Goal: Information Seeking & Learning: Find specific page/section

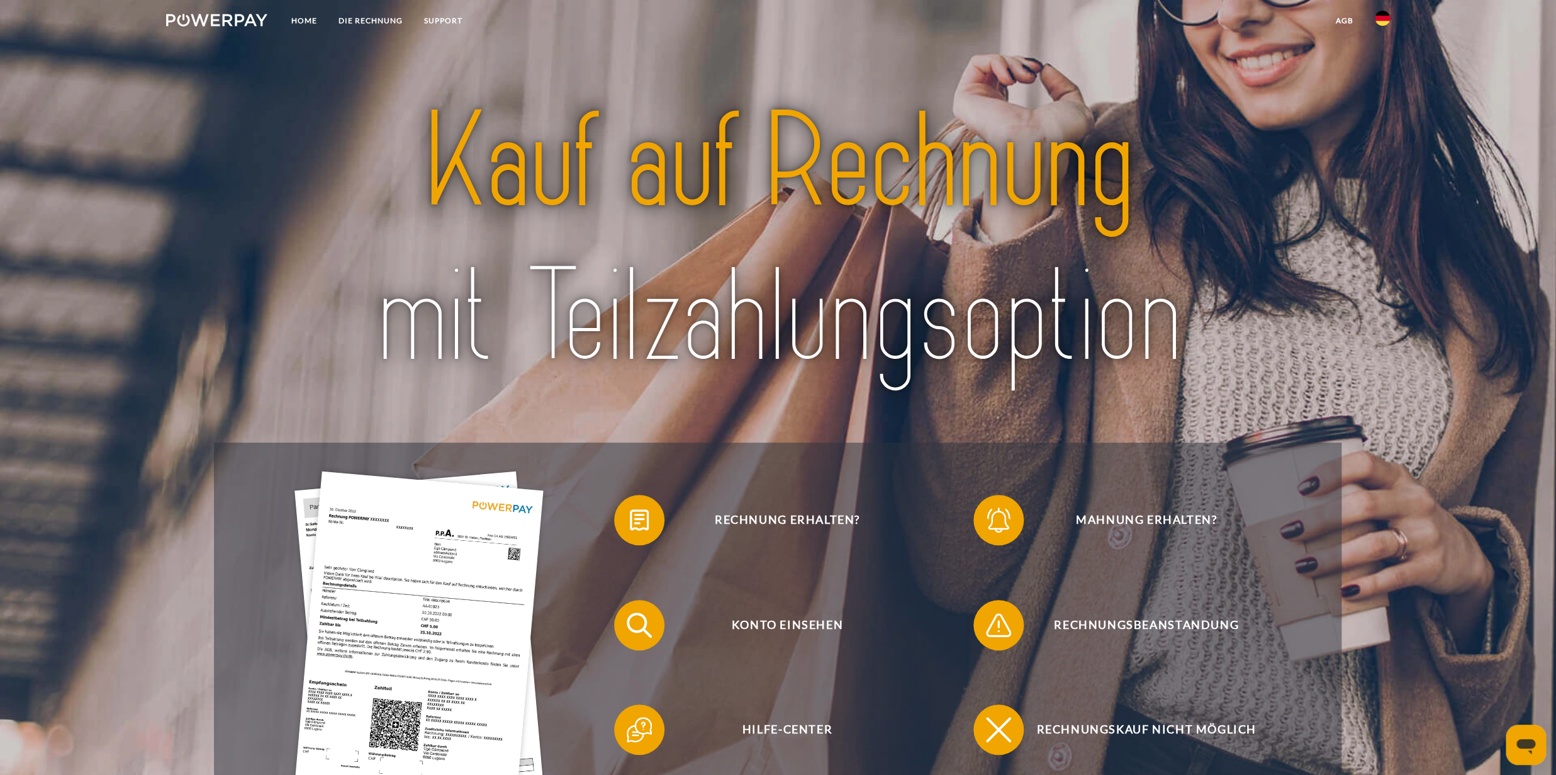
click at [1389, 20] on img at bounding box center [1382, 18] width 15 height 15
click at [1332, 51] on div at bounding box center [778, 240] width 1128 height 403
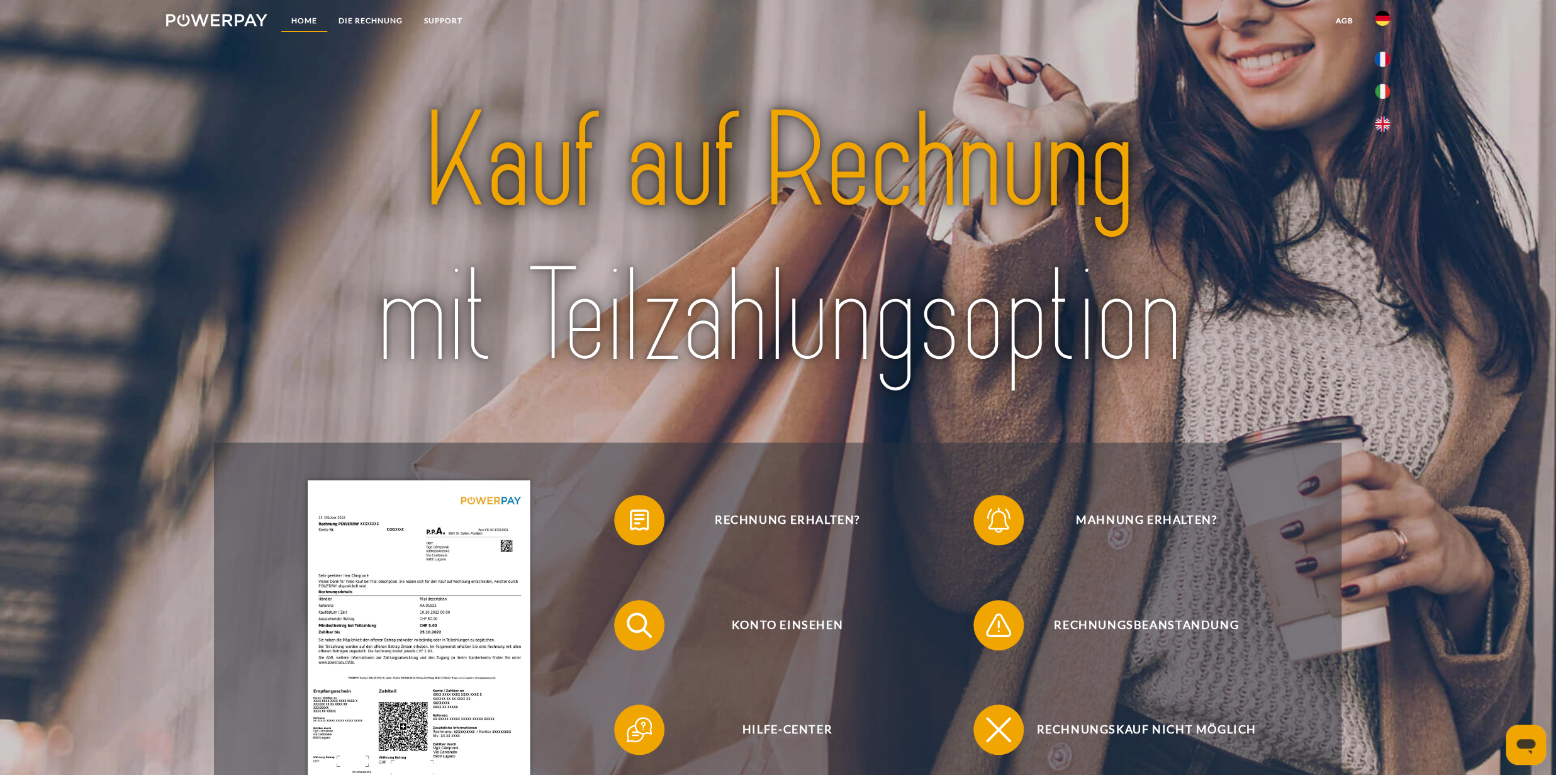
click at [307, 25] on link "Home" at bounding box center [304, 20] width 47 height 23
click at [358, 21] on link "DIE RECHNUNG" at bounding box center [371, 20] width 86 height 23
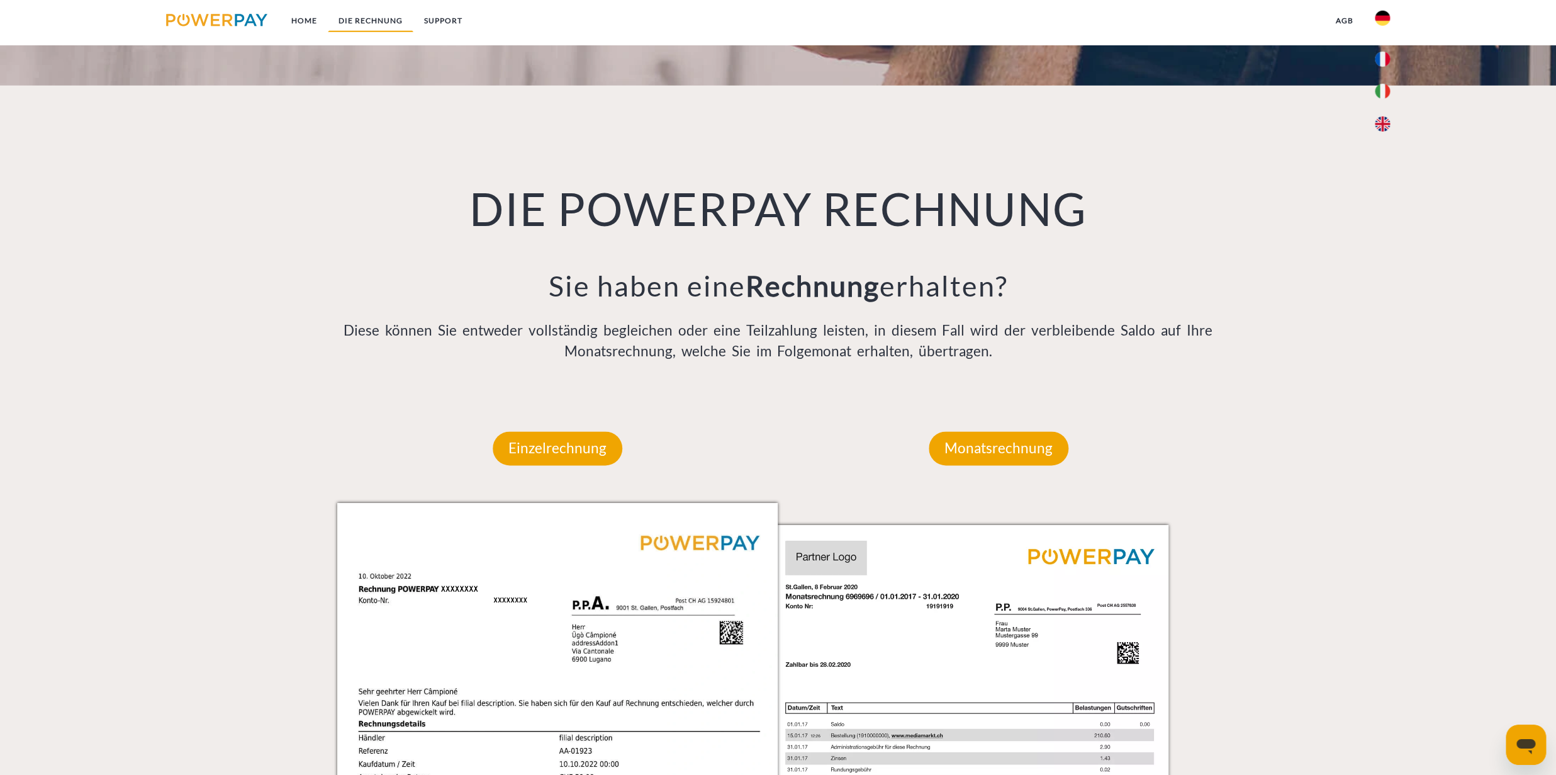
scroll to position [816, 0]
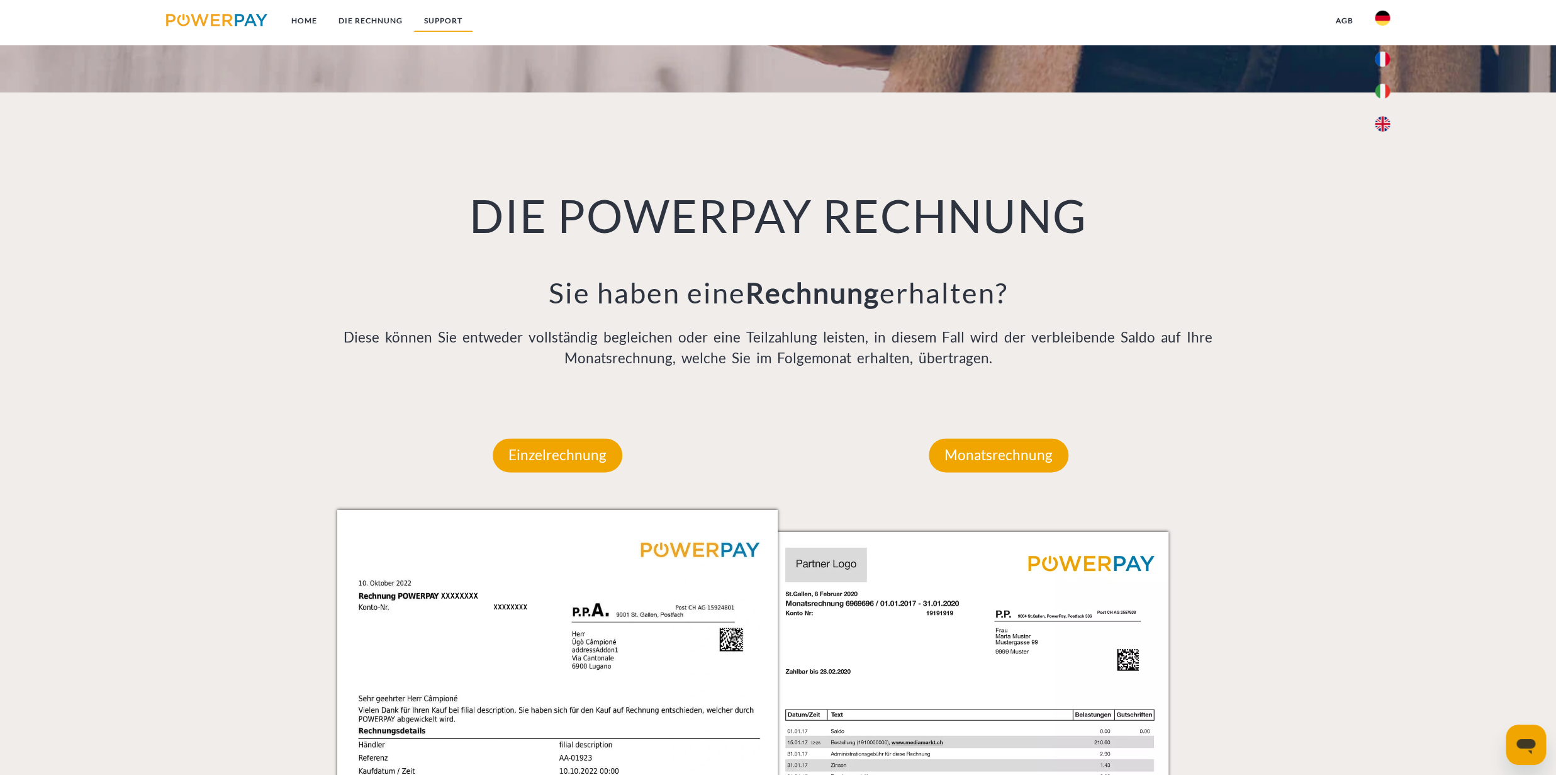
click at [450, 19] on link "SUPPORT" at bounding box center [443, 20] width 60 height 23
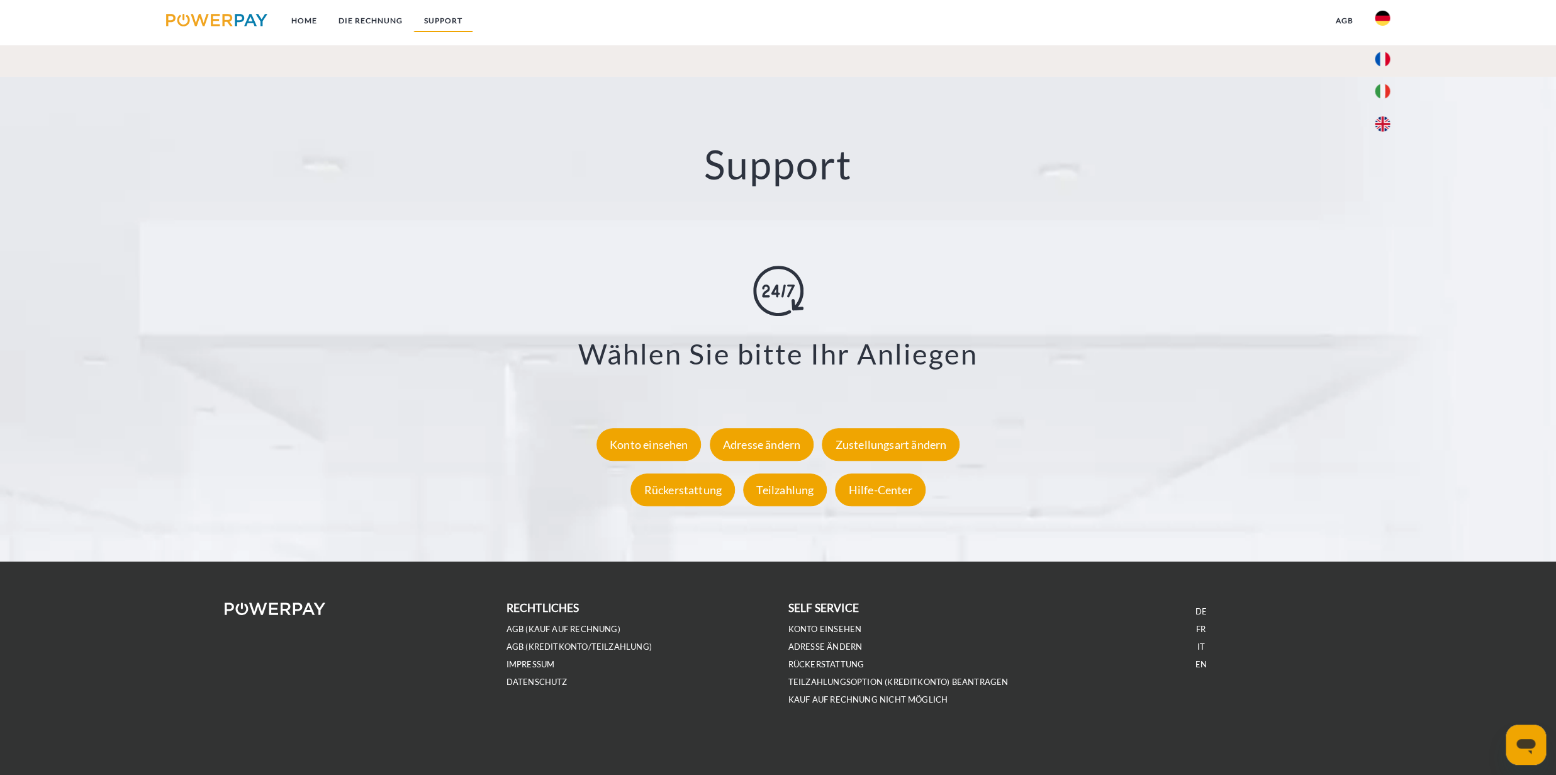
scroll to position [2219, 0]
click at [875, 487] on div "Hilfe-Center" at bounding box center [880, 489] width 90 height 33
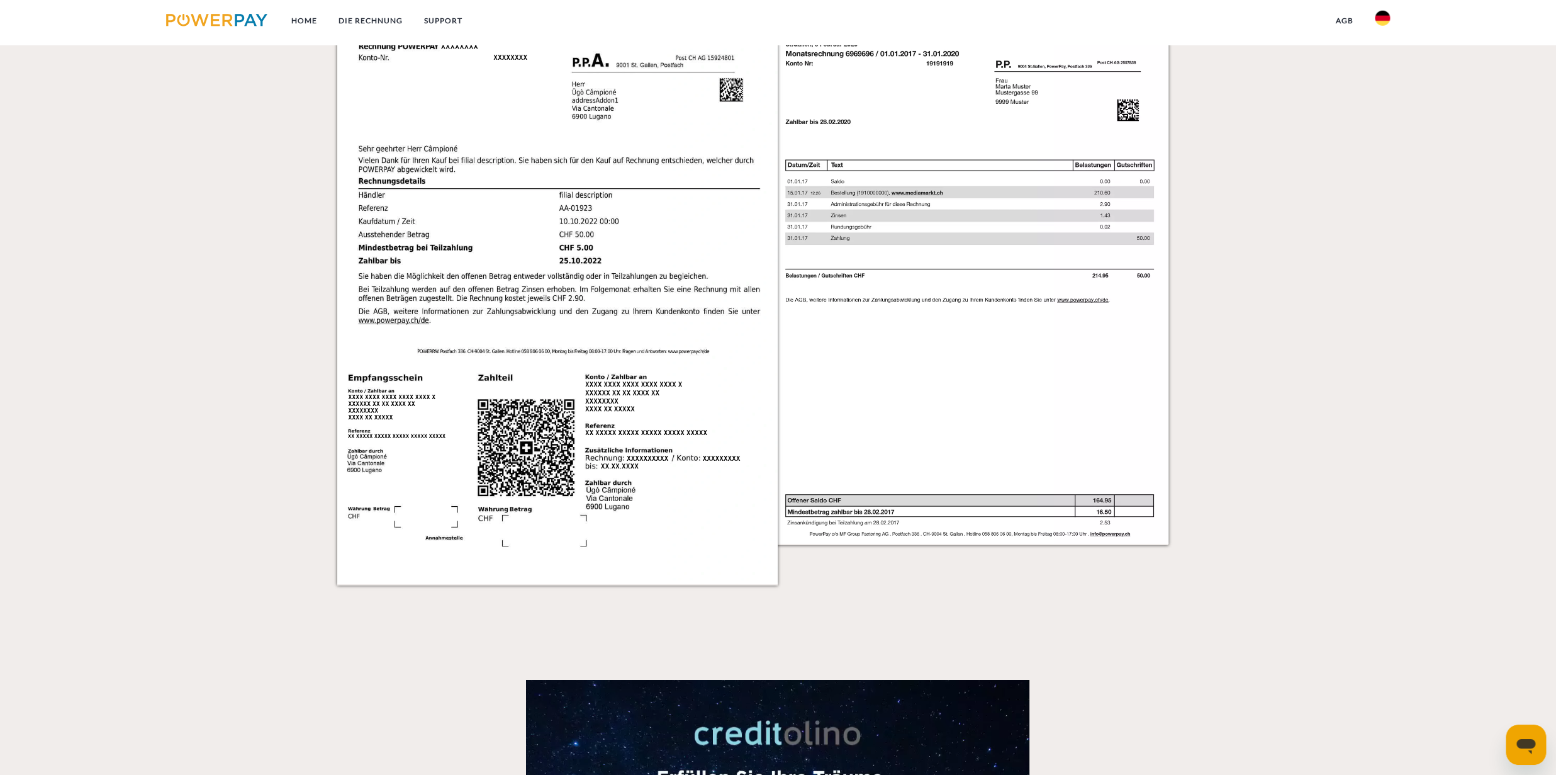
scroll to position [1409, 0]
